Goal: Task Accomplishment & Management: Complete application form

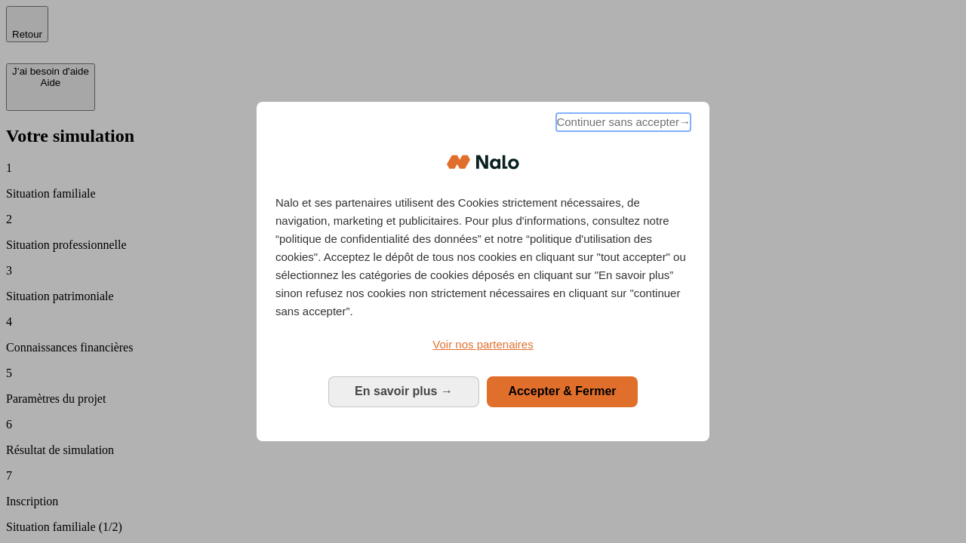
click at [622, 124] on span "Continuer sans accepter →" at bounding box center [623, 122] width 134 height 18
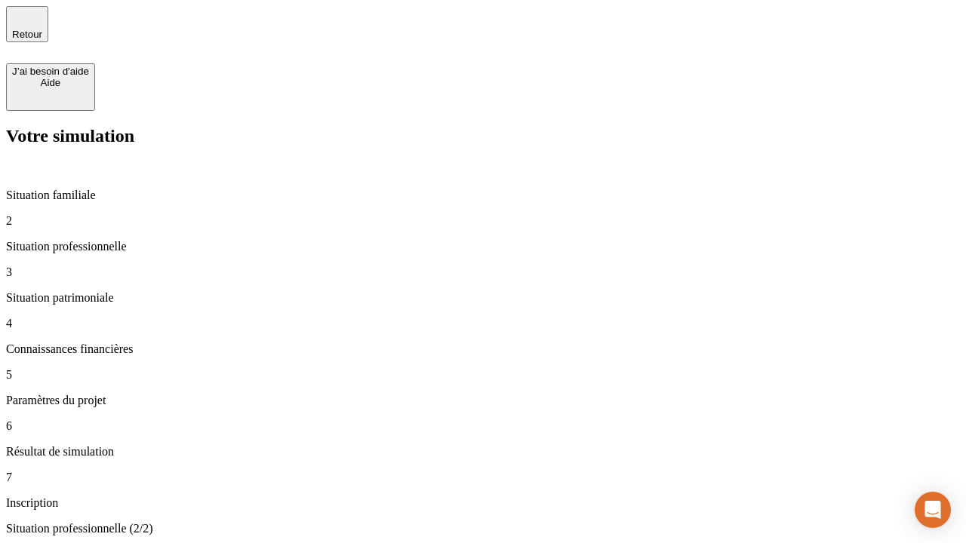
type input "30 000"
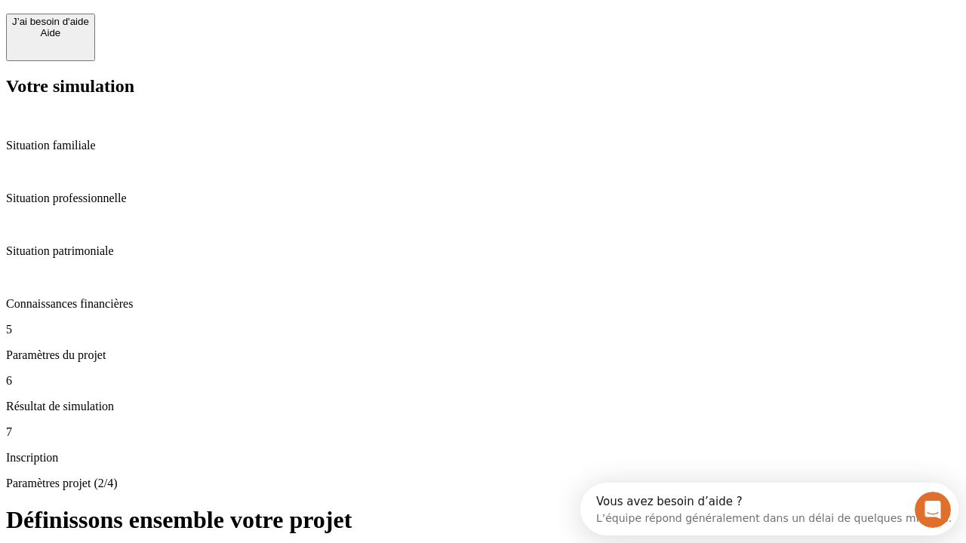
scroll to position [29, 0]
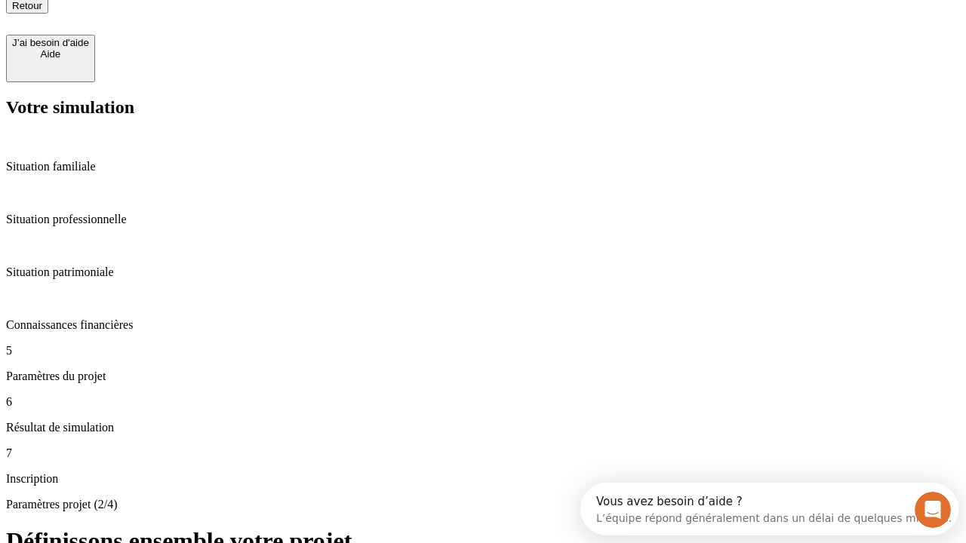
type input "25"
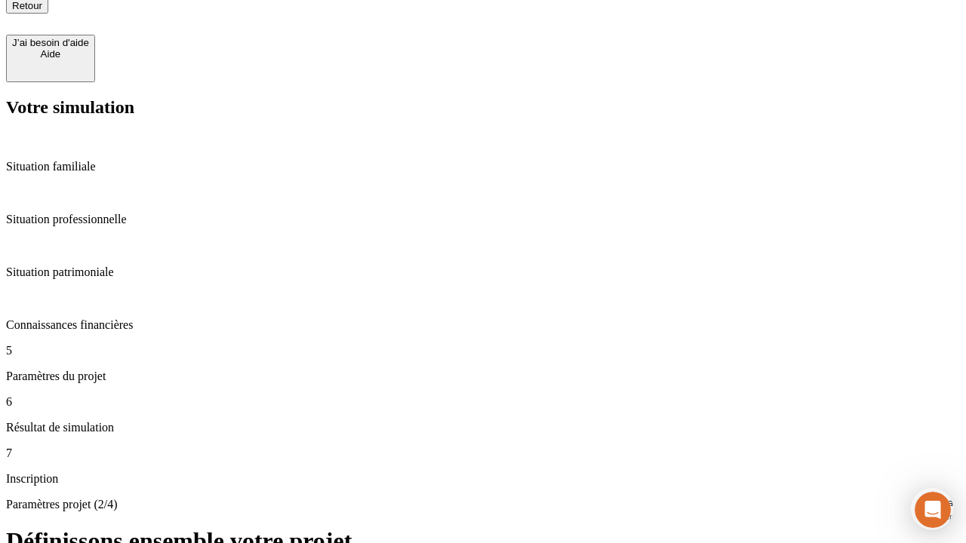
type input "64"
type input "1 000"
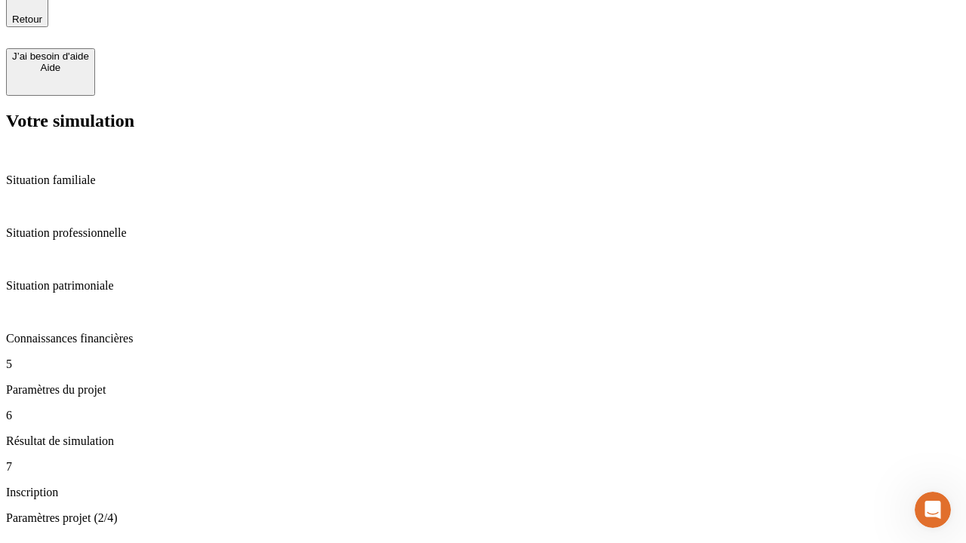
type input "640"
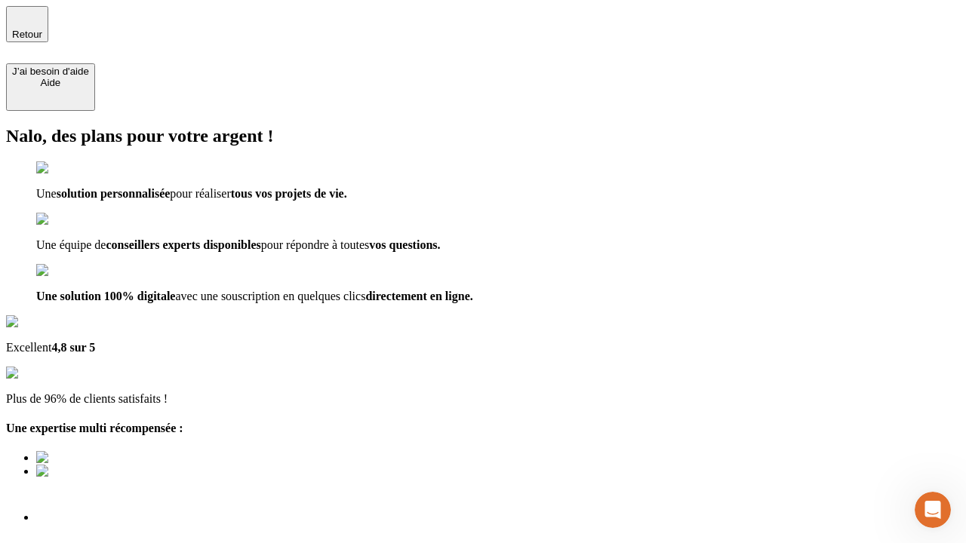
type input "[EMAIL_ADDRESS][PERSON_NAME][DOMAIN_NAME]"
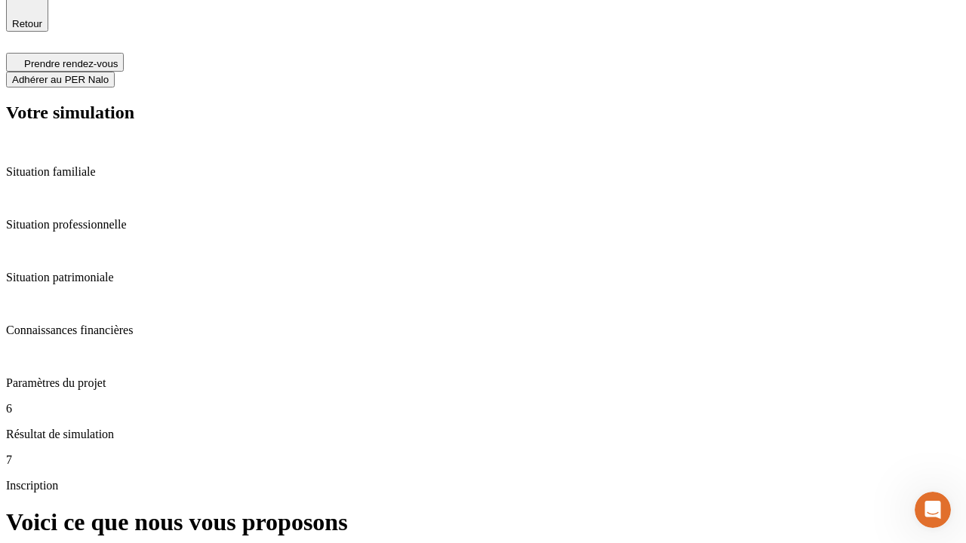
click at [109, 74] on span "Adhérer au PER Nalo" at bounding box center [60, 79] width 97 height 11
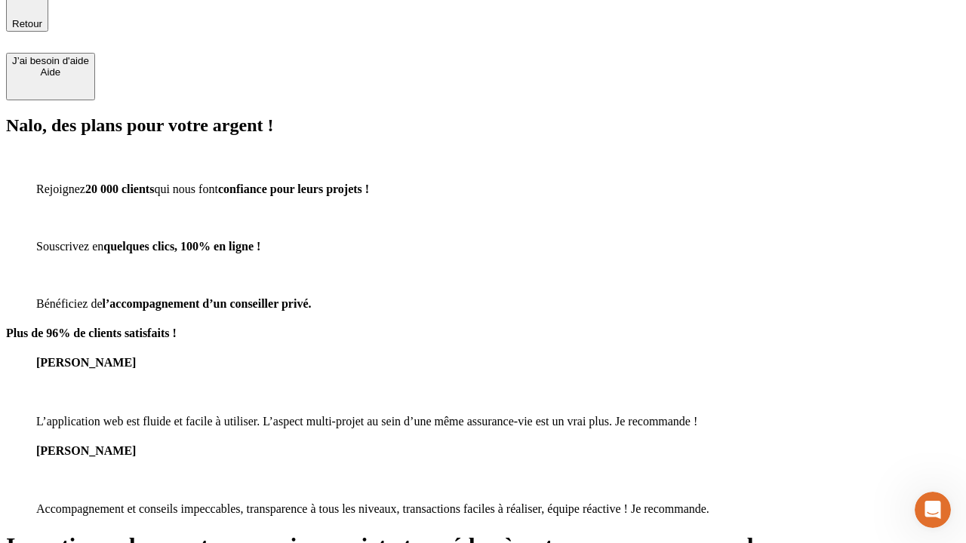
scroll to position [9, 0]
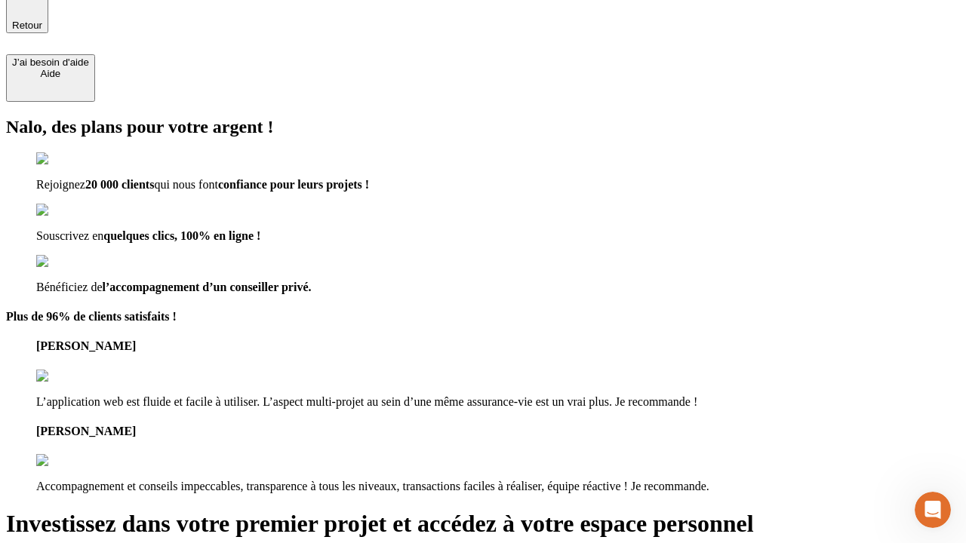
type input "abc"
